Goal: Task Accomplishment & Management: Use online tool/utility

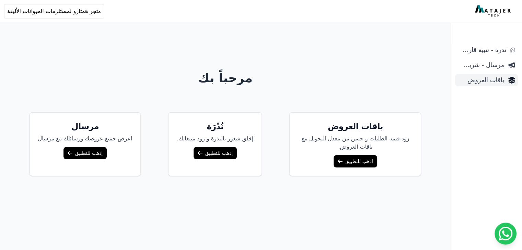
click at [497, 83] on span "باقات العروض" at bounding box center [481, 80] width 46 height 10
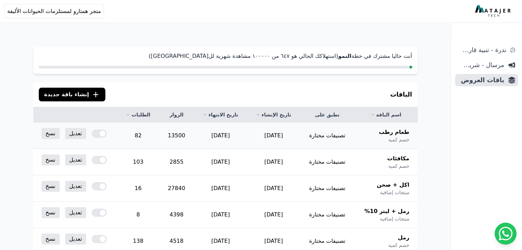
scroll to position [34, 0]
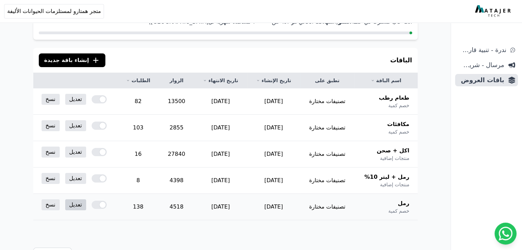
click at [65, 208] on link "تعديل" at bounding box center [75, 205] width 21 height 11
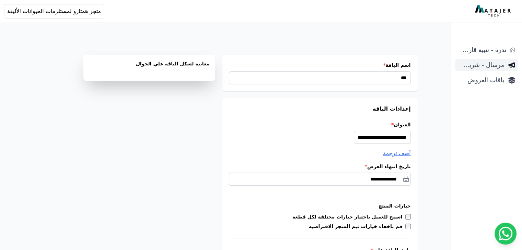
scroll to position [558, 0]
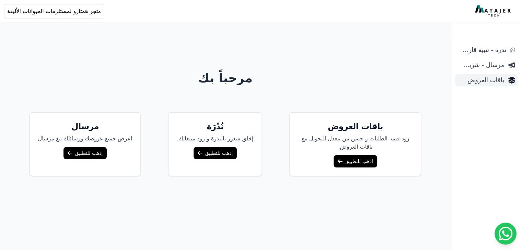
click at [486, 81] on span "باقات العروض" at bounding box center [481, 80] width 46 height 10
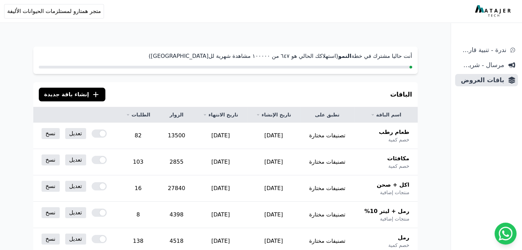
click at [73, 97] on span "إنشاء باقة جديدة" at bounding box center [66, 95] width 45 height 8
click at [0, 0] on div "اختر نوع الباقة × خصم كمية إنشاء عروض خصم متدرجة حسب الكمية مثالي للمنتجات التي…" at bounding box center [0, 0] width 0 height 0
click at [473, 67] on span "مرسال - شريط دعاية" at bounding box center [481, 65] width 46 height 10
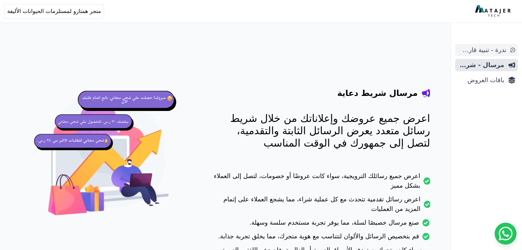
click at [478, 46] on span "ندرة - تنبية قارب علي النفاذ" at bounding box center [482, 50] width 48 height 10
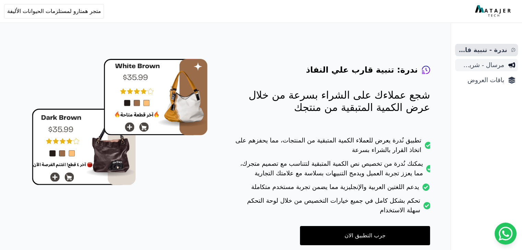
scroll to position [51, 0]
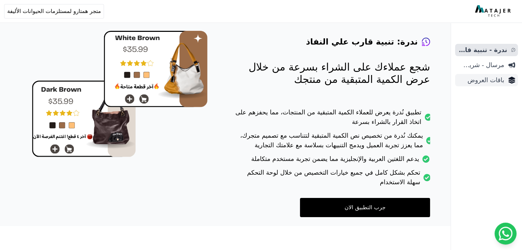
click at [500, 83] on span "باقات العروض" at bounding box center [481, 80] width 46 height 10
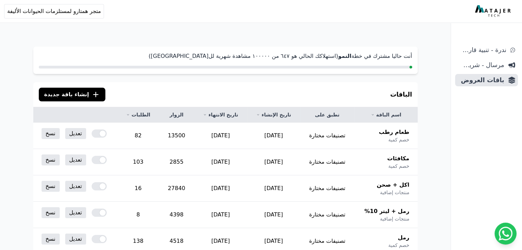
click at [487, 11] on img at bounding box center [493, 11] width 37 height 12
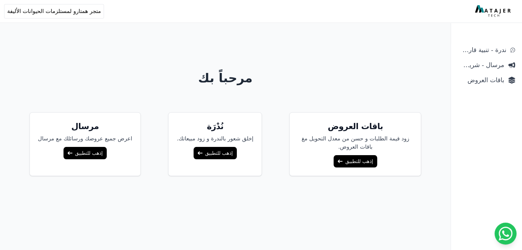
click at [356, 164] on link "إذهب للتطبيق" at bounding box center [354, 161] width 43 height 12
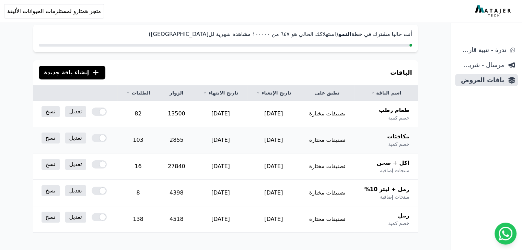
scroll to position [34, 0]
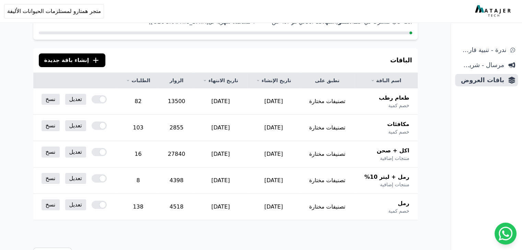
click at [501, 11] on img at bounding box center [493, 11] width 37 height 12
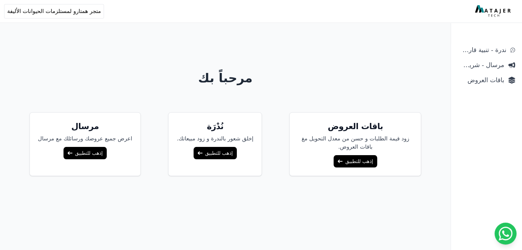
click at [219, 150] on link "إذهب للتطبيق" at bounding box center [215, 153] width 43 height 12
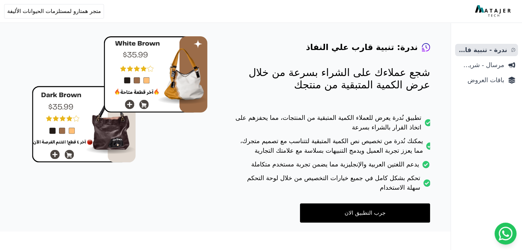
scroll to position [51, 0]
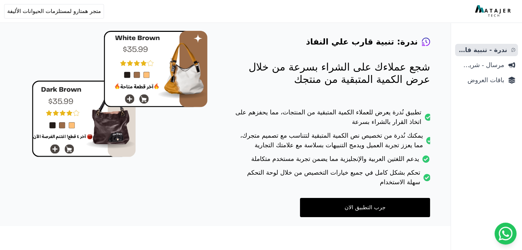
click at [371, 205] on link "جرب التطبيق الان" at bounding box center [365, 207] width 130 height 19
click at [497, 11] on img at bounding box center [493, 11] width 37 height 12
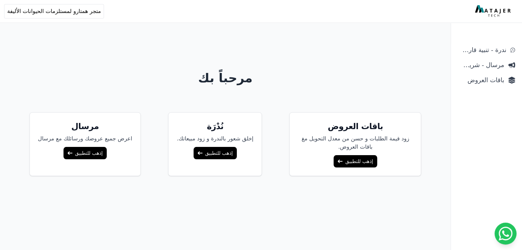
click at [96, 156] on link "إذهب للتطبيق" at bounding box center [84, 153] width 43 height 12
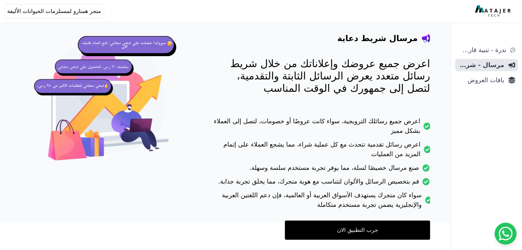
scroll to position [43, 0]
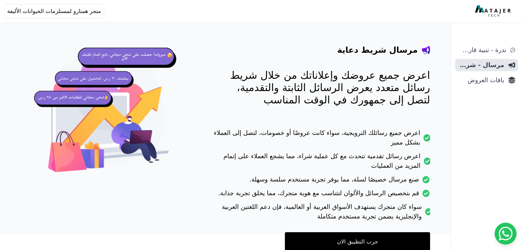
click at [354, 242] on link "جرب التطبيق الان" at bounding box center [357, 242] width 145 height 19
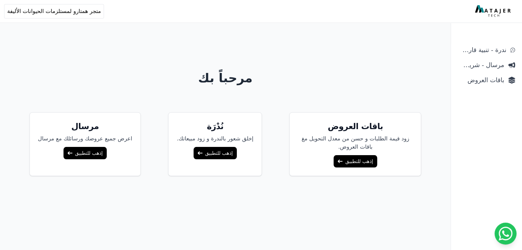
click at [220, 154] on link "إذهب للتطبيق" at bounding box center [215, 153] width 43 height 12
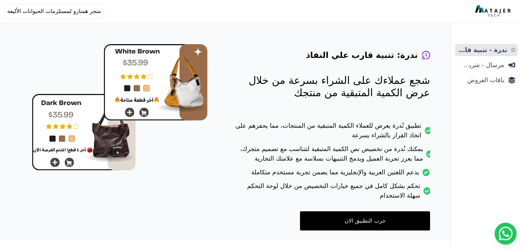
scroll to position [51, 0]
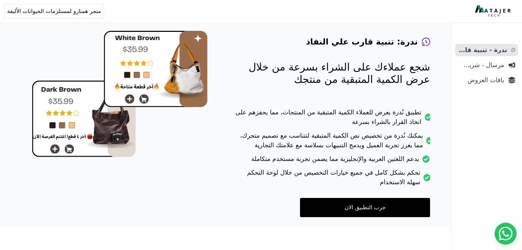
click at [362, 207] on link "جرب التطبيق الان" at bounding box center [365, 207] width 130 height 19
click at [480, 80] on span "باقات العروض" at bounding box center [481, 80] width 46 height 10
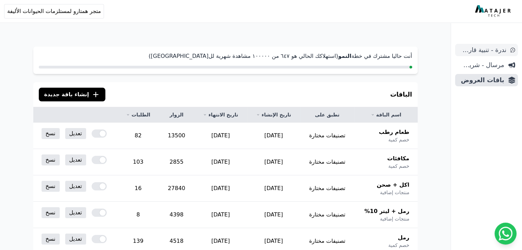
click at [490, 53] on span "ندرة - تنبية قارب علي النفاذ" at bounding box center [482, 50] width 48 height 10
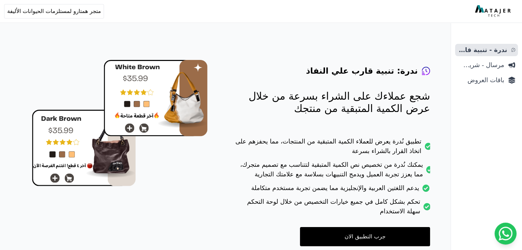
scroll to position [34, 0]
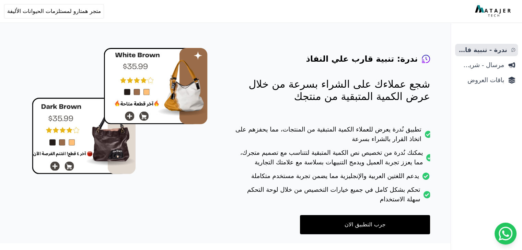
click at [365, 222] on link "جرب التطبيق الان" at bounding box center [365, 224] width 130 height 19
click at [493, 63] on span "مرسال - شريط دعاية" at bounding box center [481, 65] width 46 height 10
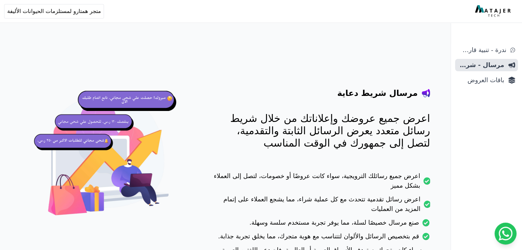
click at [493, 72] on ul "ندرة - تنبية قارب علي النفاذ مرسال - شريط دعاية باقات العروض" at bounding box center [486, 65] width 63 height 43
click at [493, 77] on span "باقات العروض" at bounding box center [481, 80] width 46 height 10
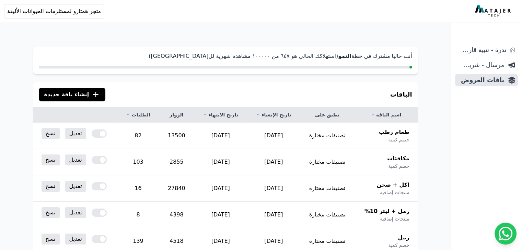
click at [92, 93] on icon ".cls-1{fill:none;stroke:#fff;stroke-linecap:round;stroke-linejoin:round;stroke-…" at bounding box center [96, 95] width 8 height 8
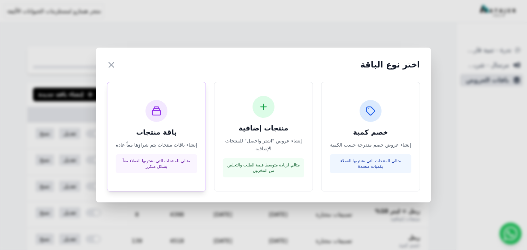
click at [171, 139] on div "باقة منتجات إنشاء باقات منتجات يتم شراؤها معاً عادة مثالي للمنتجات التي يشتريها…" at bounding box center [157, 137] width 82 height 74
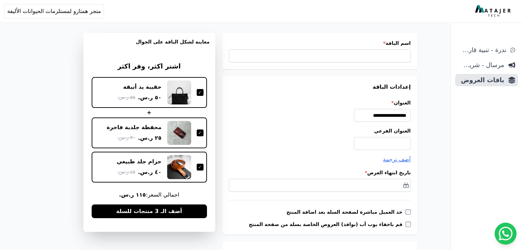
scroll to position [34, 0]
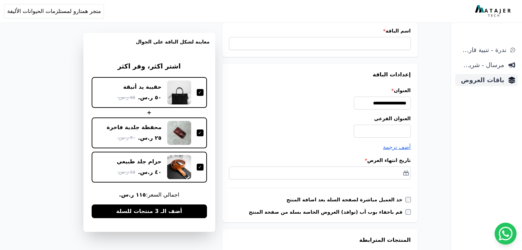
click at [484, 80] on span "باقات العروض" at bounding box center [481, 80] width 46 height 10
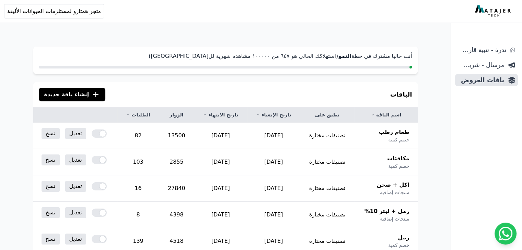
click at [74, 98] on span "إنشاء باقة جديدة" at bounding box center [66, 95] width 45 height 8
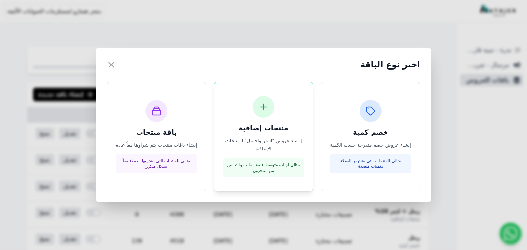
click at [279, 167] on p "مثالي لزيادة متوسط قيمة الطلب والتخلص من المخزون" at bounding box center [263, 168] width 73 height 11
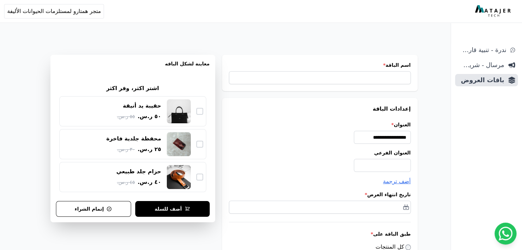
scroll to position [34, 0]
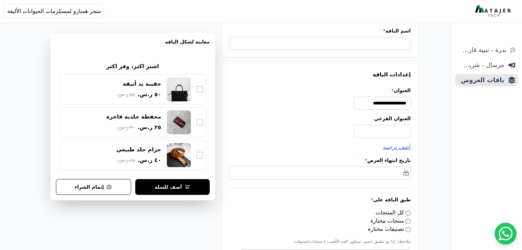
click at [203, 90] on div at bounding box center [199, 89] width 7 height 7
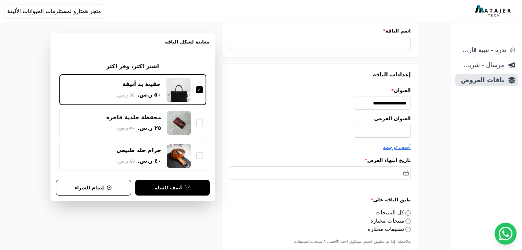
click at [203, 124] on div at bounding box center [199, 123] width 7 height 7
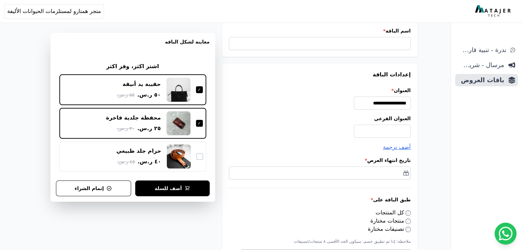
click at [203, 155] on div at bounding box center [199, 156] width 7 height 7
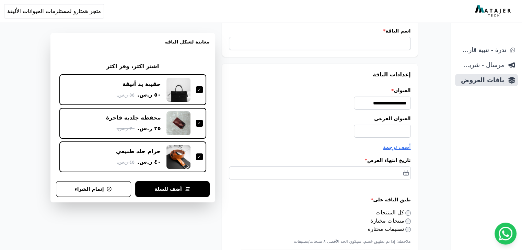
click at [203, 91] on div at bounding box center [199, 89] width 7 height 7
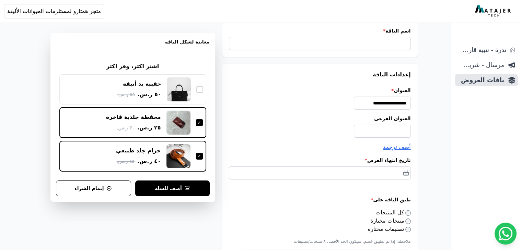
click at [203, 120] on div at bounding box center [199, 122] width 7 height 7
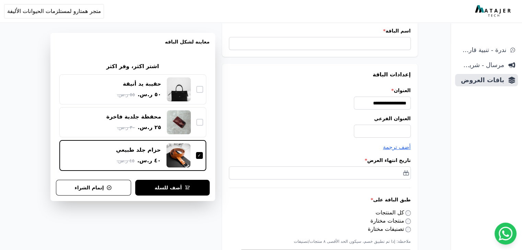
click at [202, 155] on div at bounding box center [199, 155] width 7 height 7
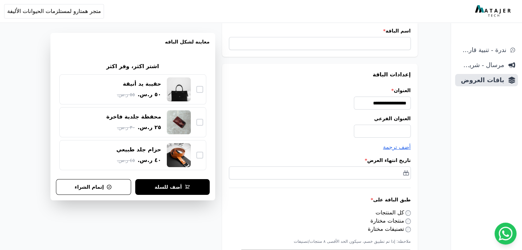
click at [203, 89] on div at bounding box center [199, 89] width 7 height 7
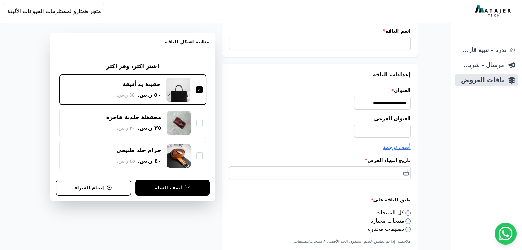
click at [203, 123] on div at bounding box center [199, 123] width 7 height 7
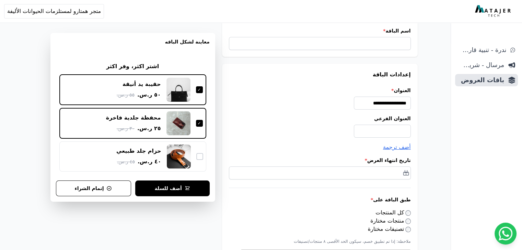
click at [203, 154] on div at bounding box center [199, 156] width 7 height 7
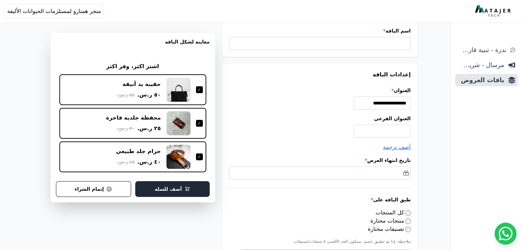
click at [187, 190] on button "أضف للسلة" at bounding box center [172, 189] width 74 height 16
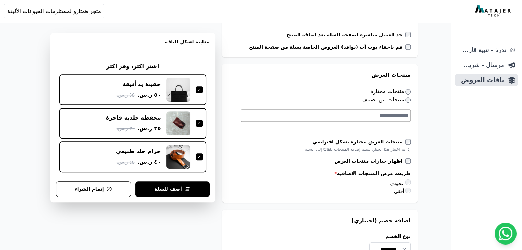
scroll to position [240, 0]
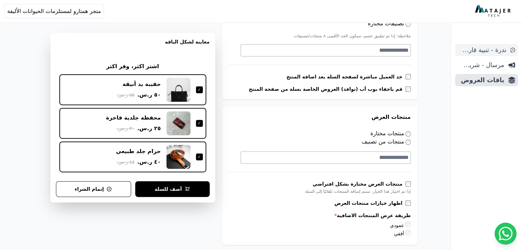
click at [490, 49] on span "ندرة - تنبية قارب علي النفاذ" at bounding box center [482, 50] width 48 height 10
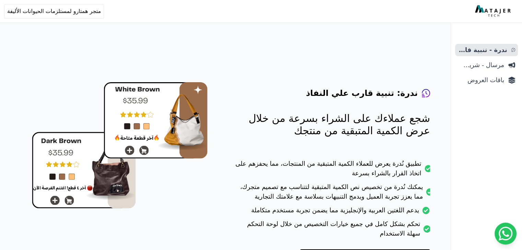
click at [495, 12] on img at bounding box center [493, 11] width 37 height 12
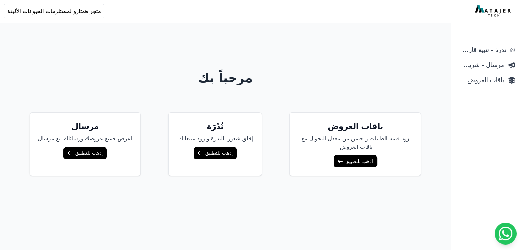
click at [210, 153] on link "إذهب للتطبيق" at bounding box center [215, 153] width 43 height 12
click at [84, 154] on link "إذهب للتطبيق" at bounding box center [84, 153] width 43 height 12
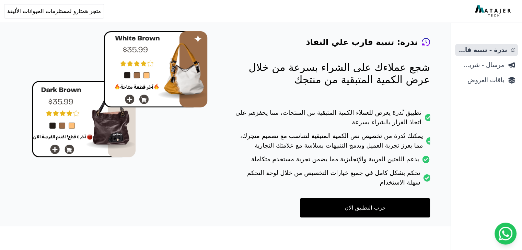
scroll to position [51, 0]
click at [373, 206] on link "جرب التطبيق الان" at bounding box center [365, 207] width 130 height 19
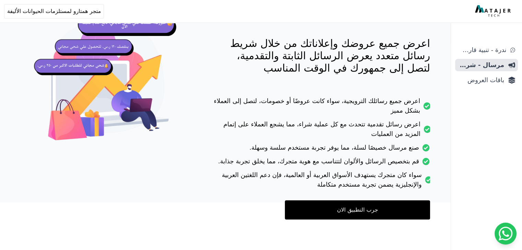
scroll to position [78, 0]
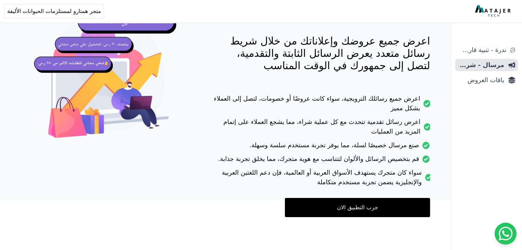
click at [372, 206] on link "جرب التطبيق الان" at bounding box center [357, 207] width 145 height 19
